Goal: Information Seeking & Learning: Learn about a topic

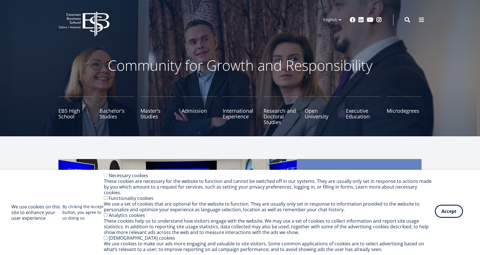
click at [453, 219] on div "Accept Withdraw consent" at bounding box center [452, 212] width 34 height 13
click at [451, 218] on button "Accept" at bounding box center [449, 211] width 28 height 13
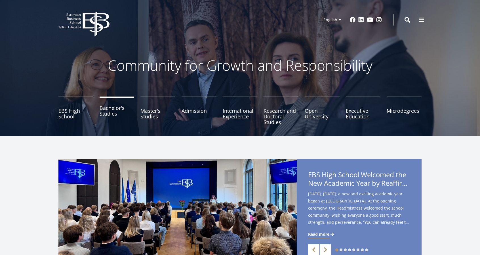
click at [111, 116] on link "Bachelor's Studies" at bounding box center [117, 111] width 35 height 28
click at [244, 114] on link "International Experience" at bounding box center [240, 111] width 35 height 28
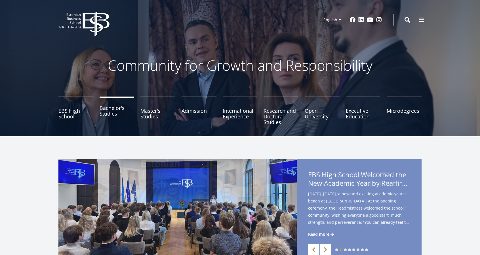
click at [116, 114] on link "Bachelor's Studies" at bounding box center [117, 111] width 35 height 28
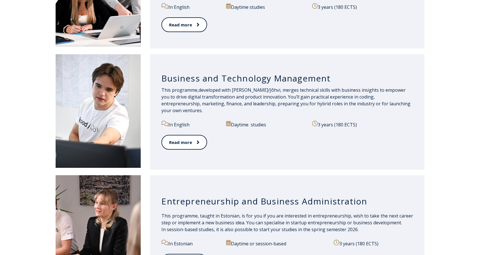
scroll to position [502, 0]
click at [189, 144] on link "Read more" at bounding box center [184, 143] width 45 height 16
